Goal: Information Seeking & Learning: Learn about a topic

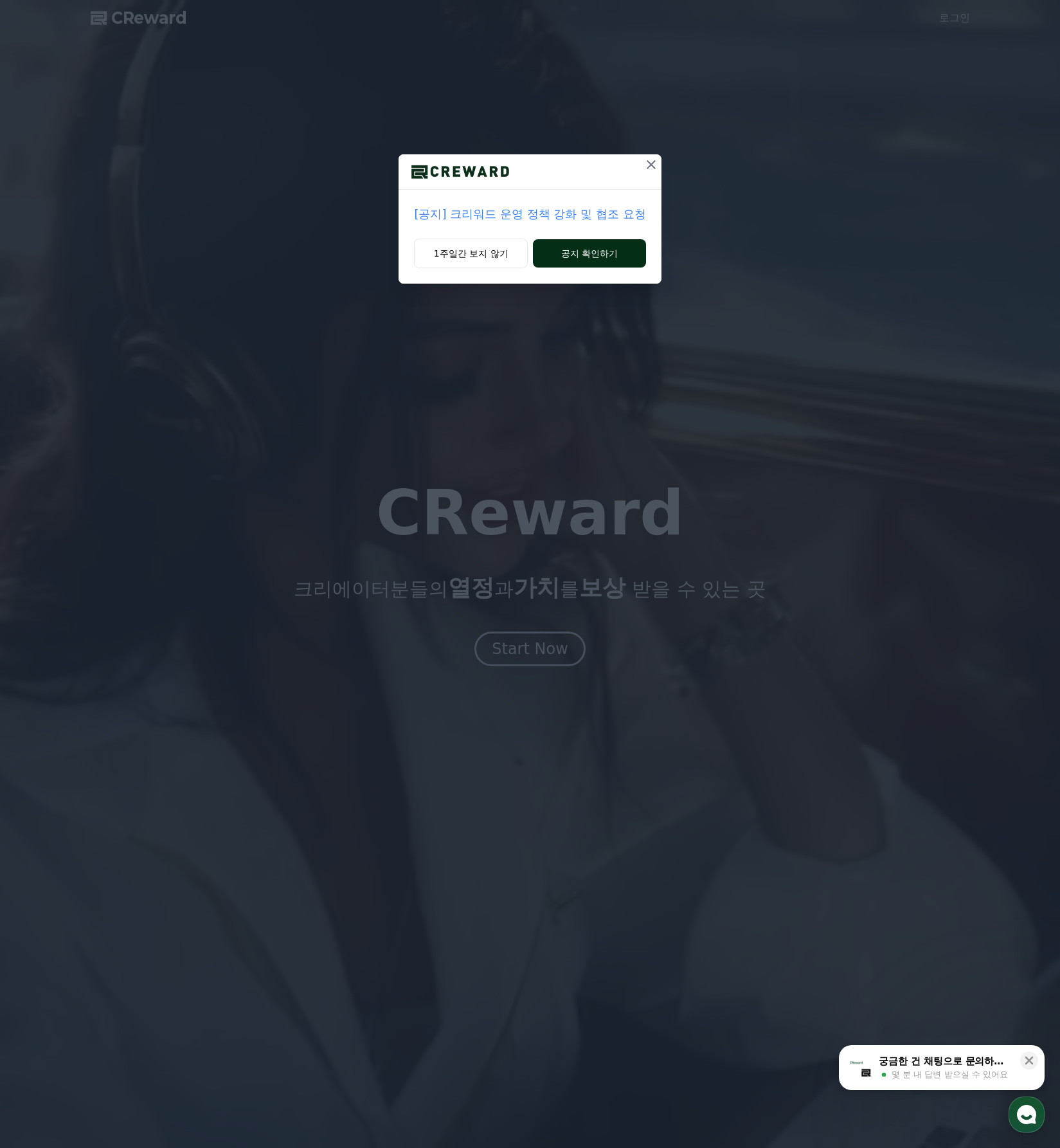
click at [589, 264] on button "공지 확인하기" at bounding box center [589, 253] width 112 height 28
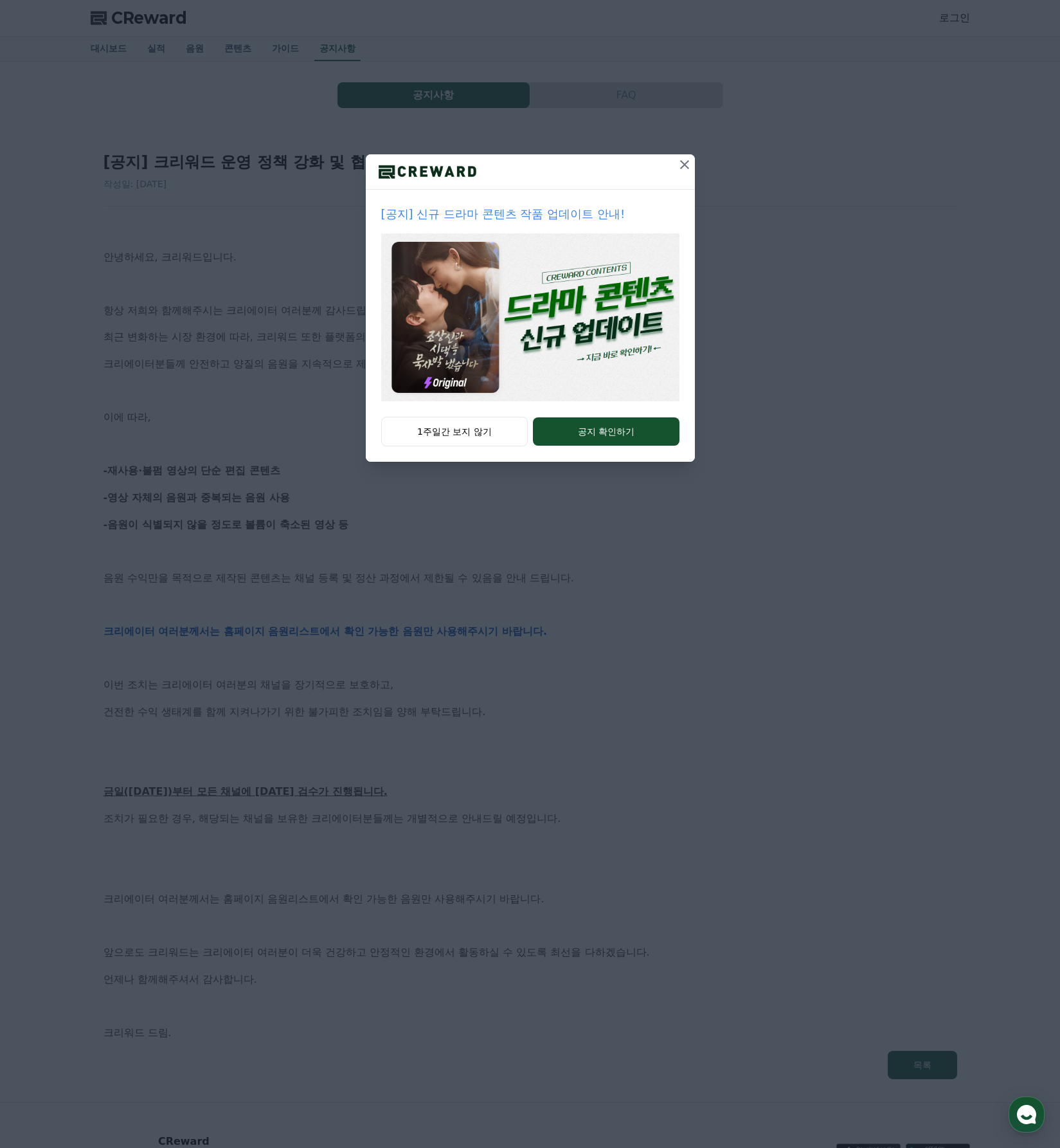
click at [681, 164] on icon at bounding box center [685, 164] width 15 height 15
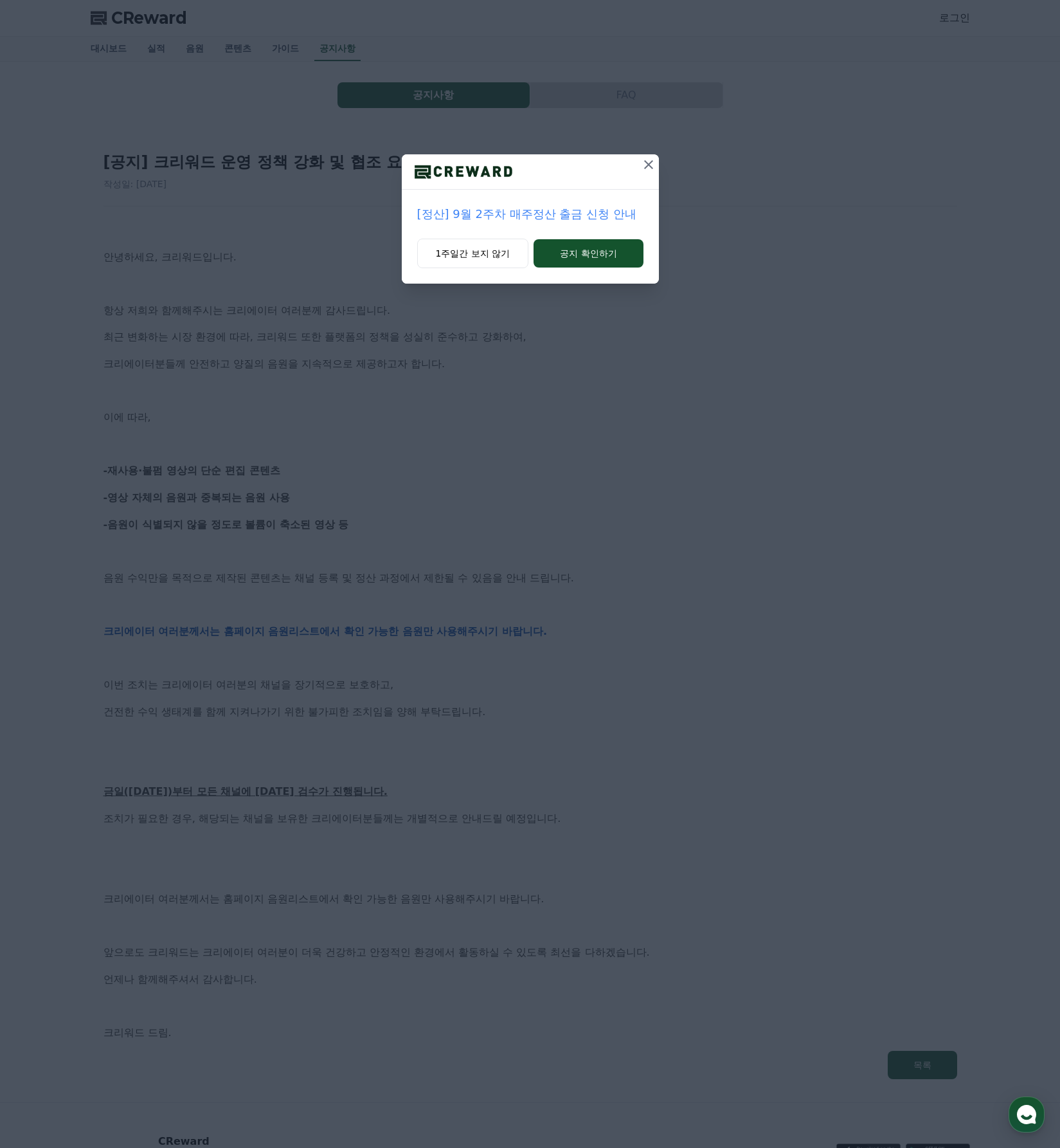
click at [681, 164] on div "[정산] 9월 2주차 매주정산 출금 신청 안내 1주일간 보지 않기 공지 확인하기" at bounding box center [530, 152] width 1060 height 305
click at [644, 168] on icon at bounding box center [648, 164] width 15 height 15
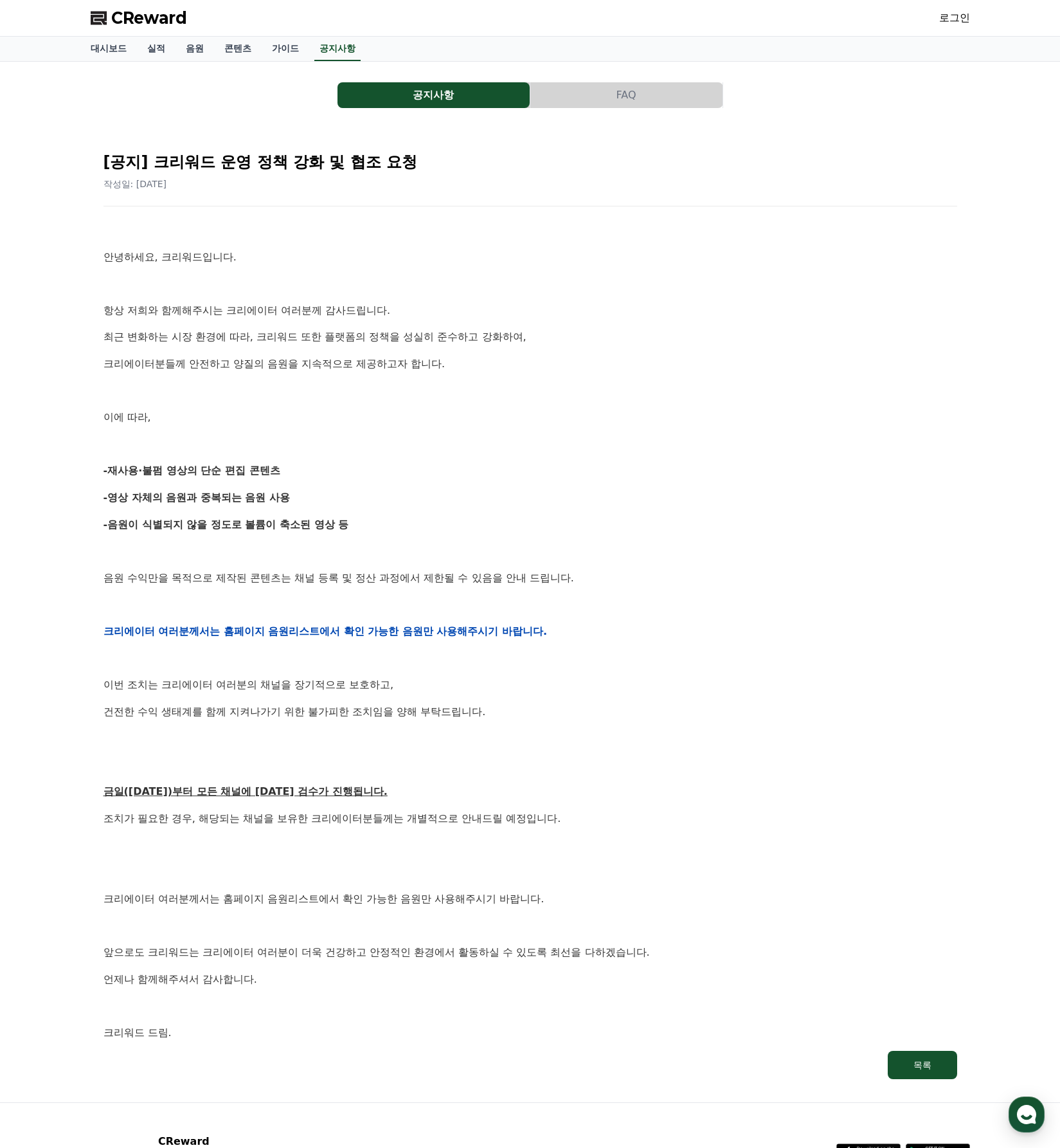
scroll to position [103, 0]
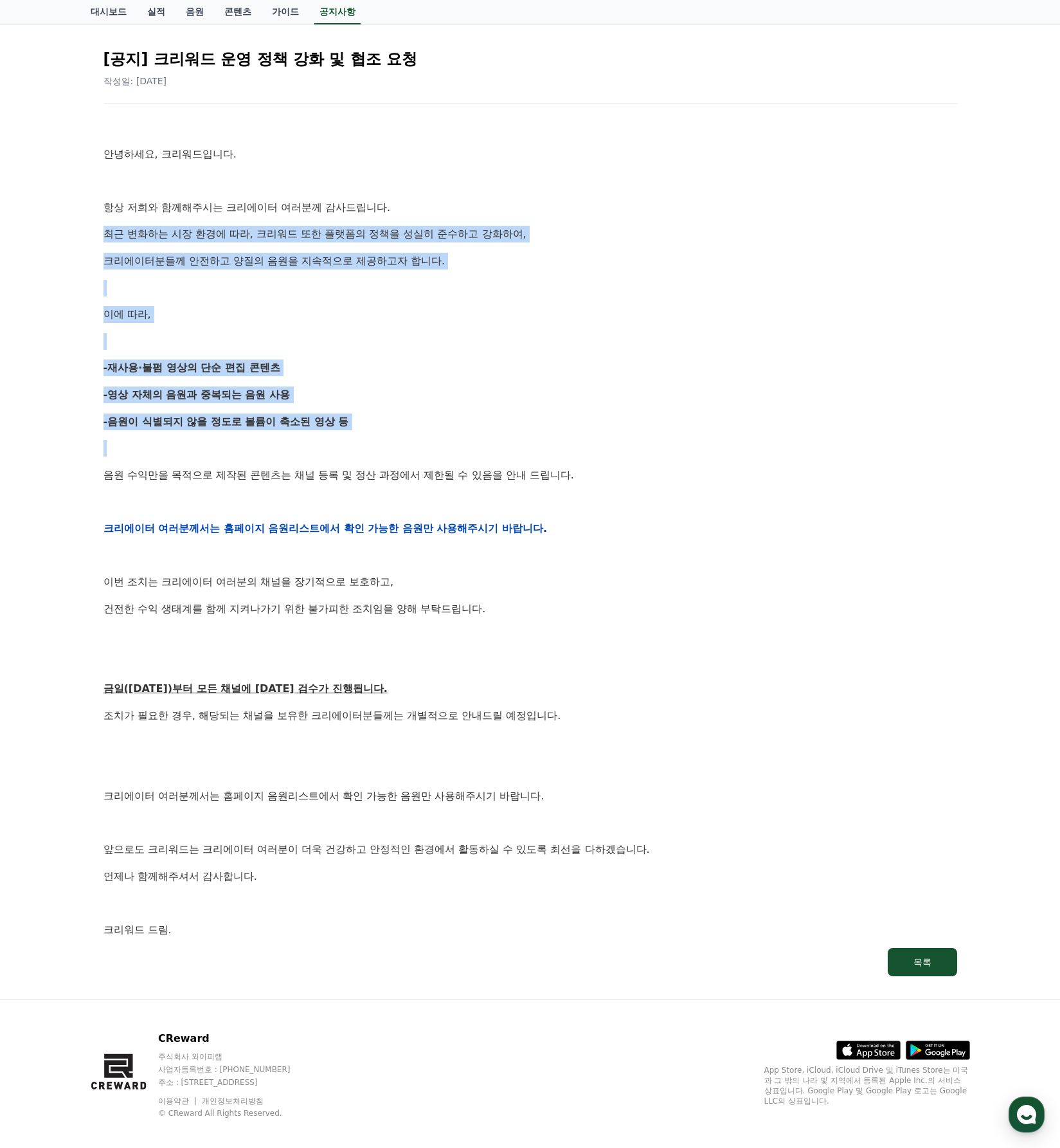
drag, startPoint x: 90, startPoint y: 215, endPoint x: 316, endPoint y: 455, distance: 329.7
click at [316, 455] on div "[공지] 크리워드 운영 정책 강화 및 협조 요청 작성일: [DATE] 안녕하세요, 크리워드입니다. 항상 저희와 함께해주시는 크리에이터 여러분께…" at bounding box center [530, 507] width 879 height 963
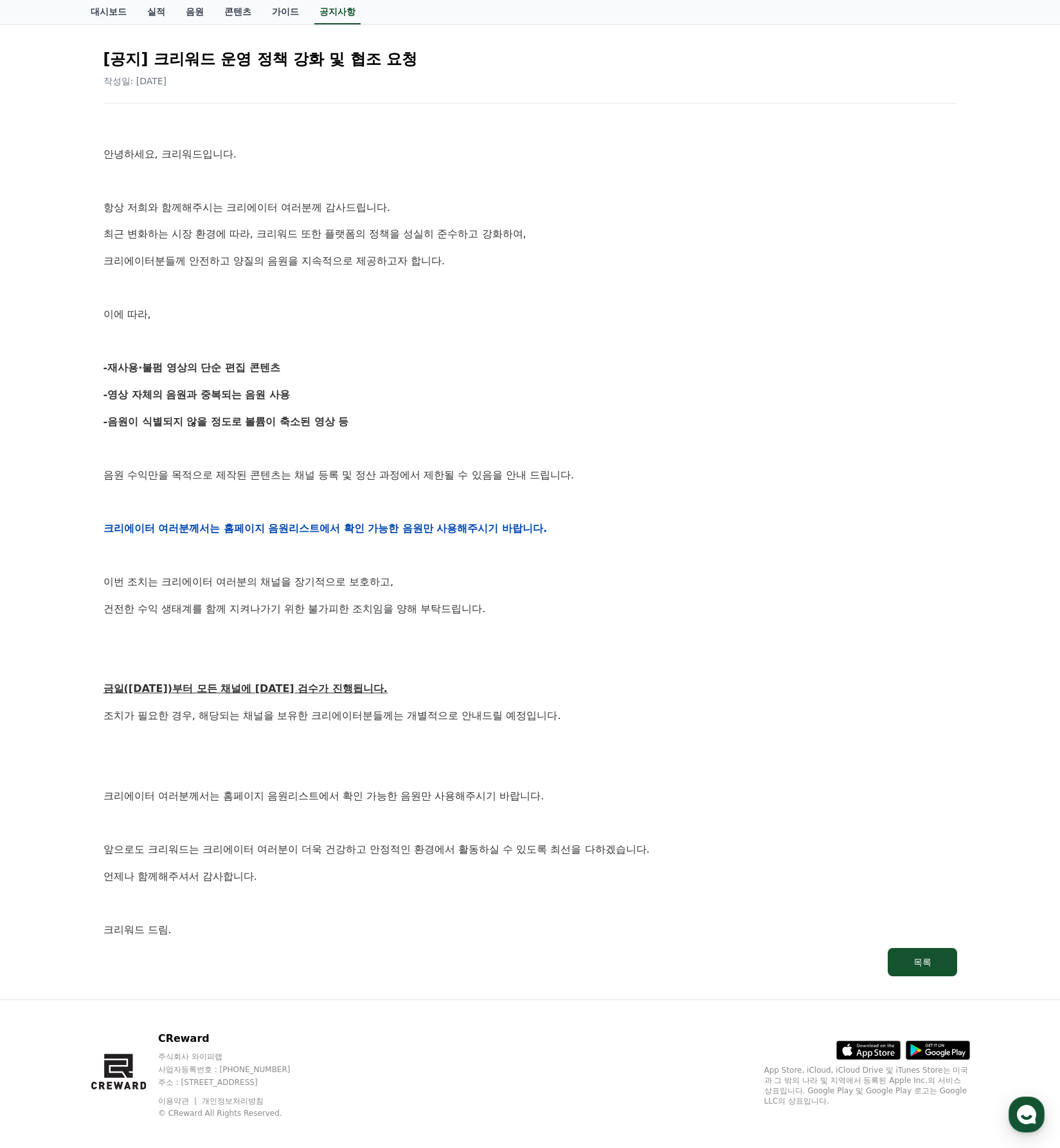
drag, startPoint x: 541, startPoint y: 531, endPoint x: 548, endPoint y: 536, distance: 8.6
click at [548, 536] on div "안녕하세요, 크리워드입니다. 항상 저희와 함께해주시는 크리에이터 여러분께 감사드립니다. 최근 변화하는 시장 환경에 따라, 크리워드 또한 플랫폼…" at bounding box center [530, 528] width 854 height 818
click at [572, 601] on p "건전한 수익 생태계를 함께 지켜나가기 위한 불가피한 조치임을 양해 부탁드립니다." at bounding box center [530, 609] width 854 height 17
click at [594, 547] on p at bounding box center [530, 555] width 854 height 17
